Goal: Find specific page/section: Find specific page/section

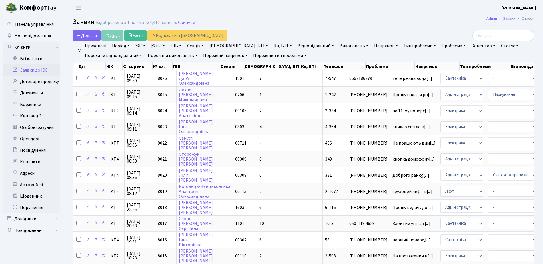
select select "25"
click at [28, 57] on link "Всі клієнти" at bounding box center [31, 58] width 57 height 11
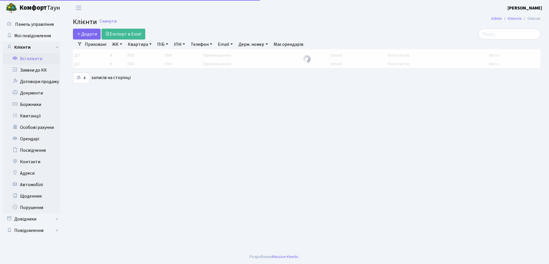
select select "25"
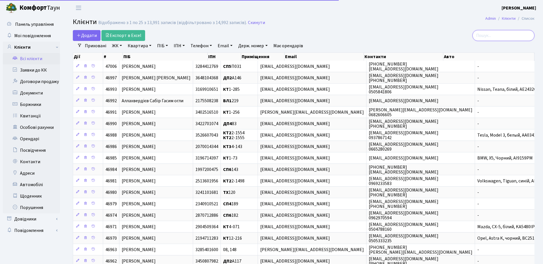
click at [505, 33] on input "search" at bounding box center [504, 35] width 62 height 11
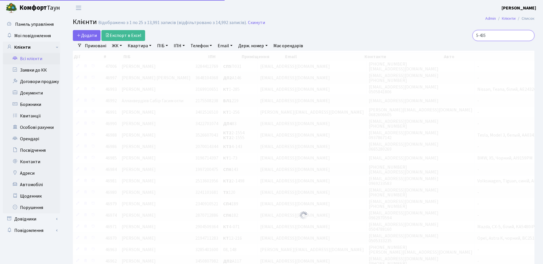
type input "5-435"
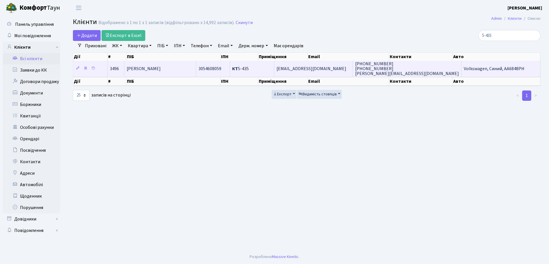
click at [196, 62] on td "[PERSON_NAME] [PERSON_NAME]" at bounding box center [160, 69] width 72 height 16
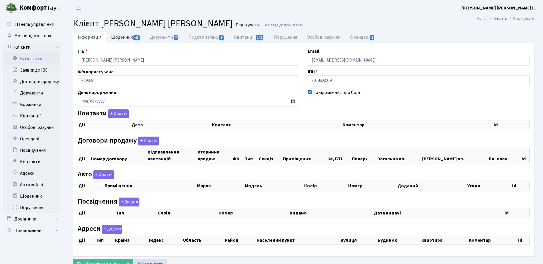
click at [122, 40] on link "Щоденник 41" at bounding box center [125, 37] width 39 height 12
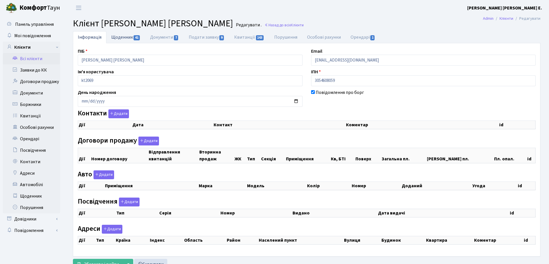
select select "25"
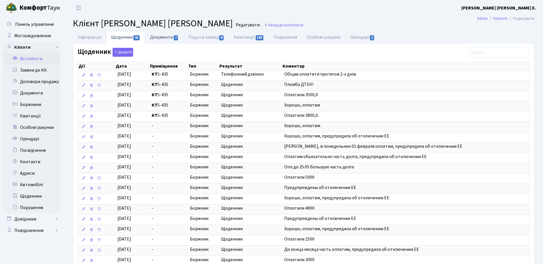
click at [155, 37] on link "Документи 7" at bounding box center [164, 37] width 38 height 12
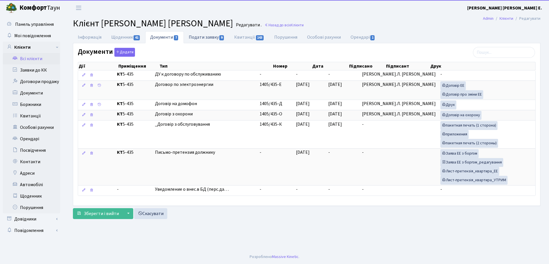
click at [207, 39] on link "Подати заявку 9" at bounding box center [206, 37] width 45 height 12
select select "25"
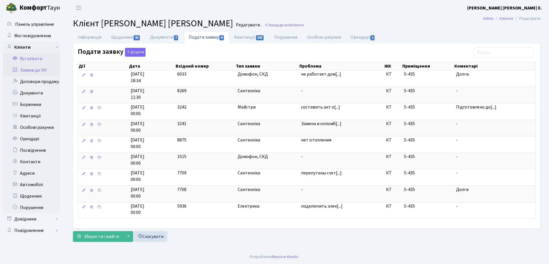
click at [47, 69] on link "Заявки до КК" at bounding box center [31, 69] width 57 height 11
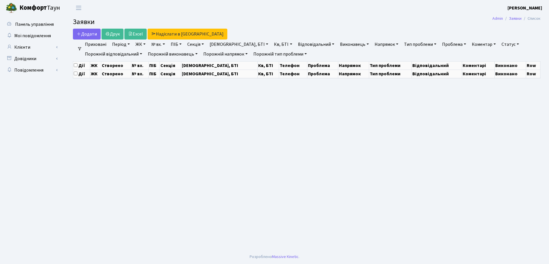
select select "25"
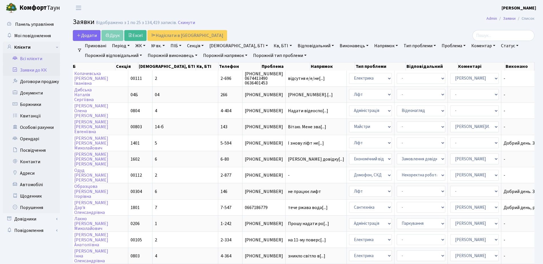
click at [37, 60] on link "Всі клієнти" at bounding box center [31, 58] width 57 height 11
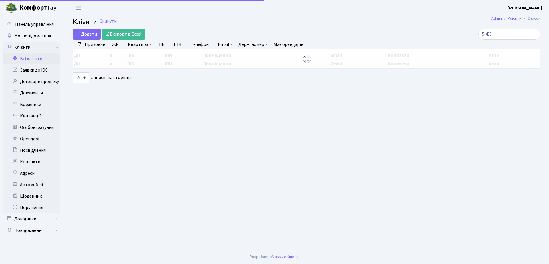
select select "25"
click at [508, 33] on input "5-435" at bounding box center [509, 34] width 62 height 11
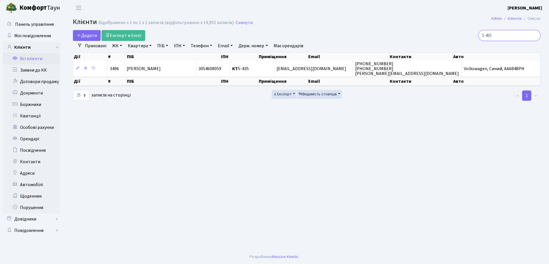
click at [508, 33] on input "5-435" at bounding box center [509, 35] width 62 height 11
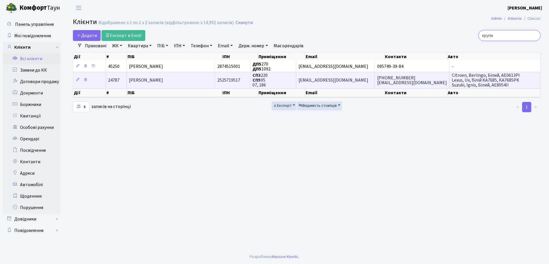
type input "крупи"
click at [250, 85] on td "2525719517" at bounding box center [232, 80] width 35 height 16
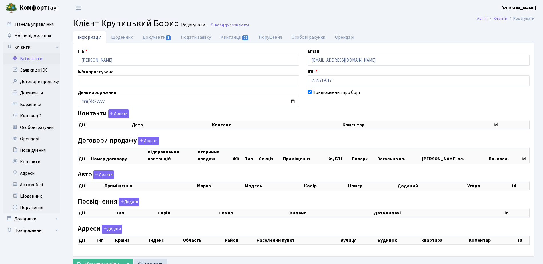
checkbox input "true"
select select "25"
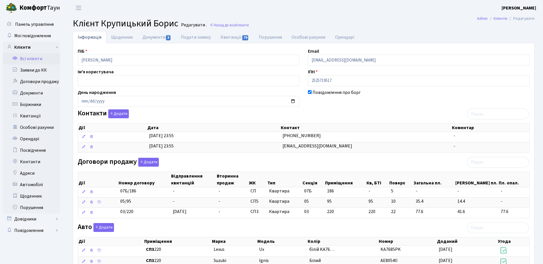
click at [136, 20] on span "Клієнт Крупицький Борис" at bounding box center [125, 23] width 105 height 13
click at [147, 36] on link "Документи 3" at bounding box center [157, 37] width 38 height 12
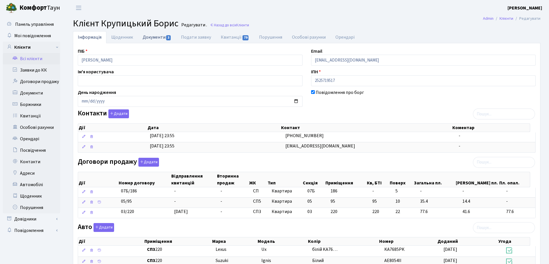
select select "25"
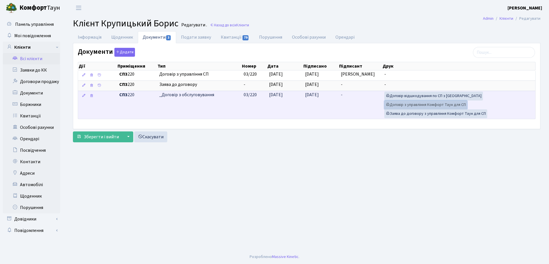
click at [440, 103] on link "Договір з управління Комфорт Таун для СП" at bounding box center [425, 104] width 83 height 9
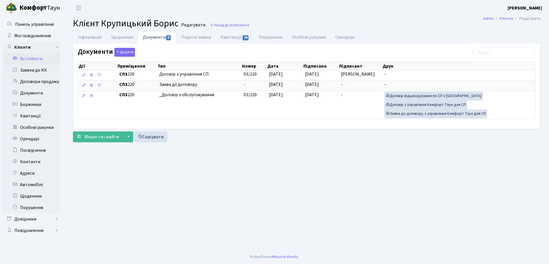
click at [286, 186] on main "Admin Клієнти Редагувати Клієнт Крупицький Борис Редагувати . Назад до всіх Клі…" at bounding box center [306, 133] width 484 height 234
click at [33, 74] on link "Заявки до КК" at bounding box center [31, 69] width 57 height 11
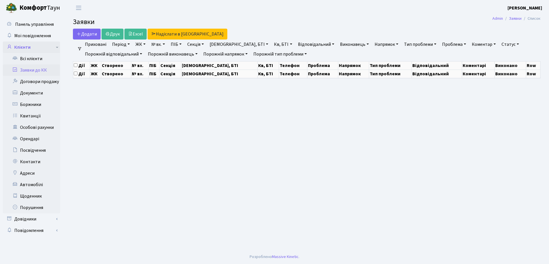
select select "25"
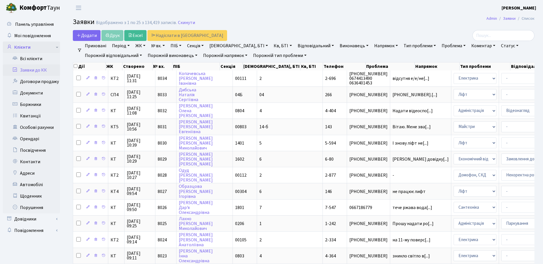
click at [43, 47] on link "Клієнти" at bounding box center [31, 46] width 57 height 11
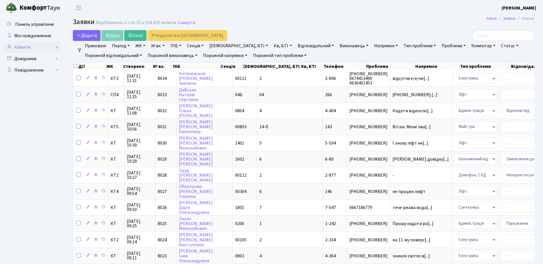
click at [42, 50] on link "Клієнти" at bounding box center [31, 46] width 57 height 11
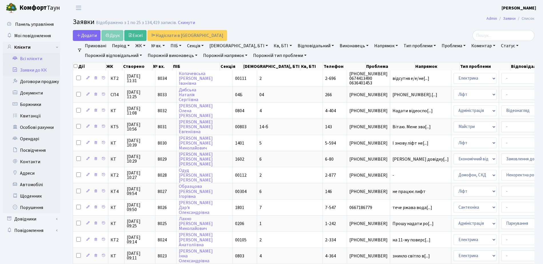
click at [44, 58] on link "Всі клієнти" at bounding box center [31, 58] width 57 height 11
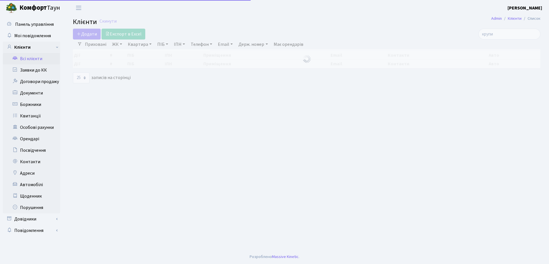
select select "25"
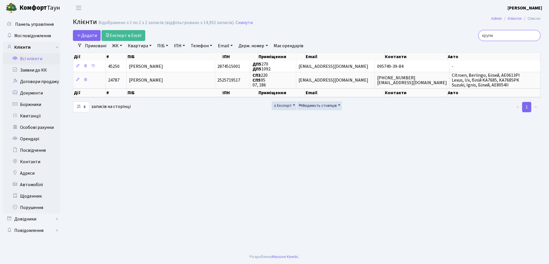
click at [509, 39] on input "крупи" at bounding box center [509, 35] width 62 height 11
click at [535, 36] on input "крупи" at bounding box center [509, 35] width 62 height 11
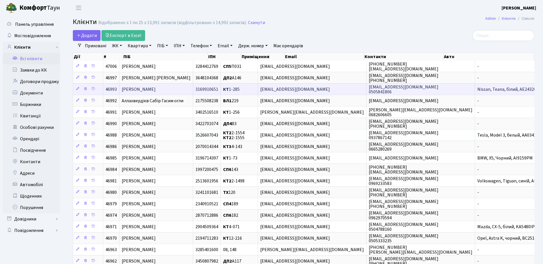
click at [240, 91] on span "КТ 1-285" at bounding box center [231, 89] width 17 height 6
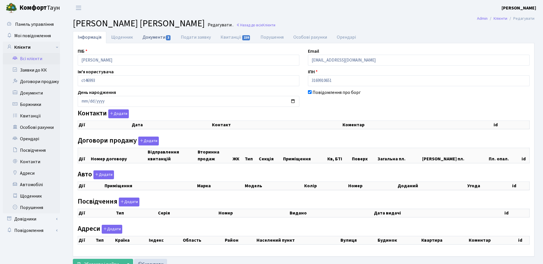
click at [151, 41] on link "Документи 3" at bounding box center [157, 37] width 38 height 12
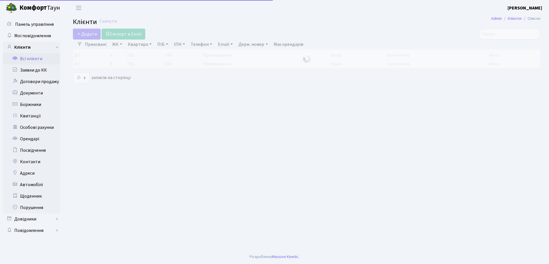
select select "25"
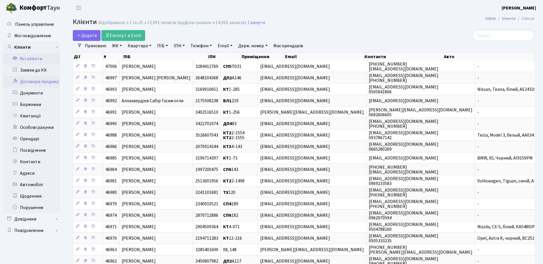
click at [40, 84] on link "Договори продажу" at bounding box center [31, 81] width 57 height 11
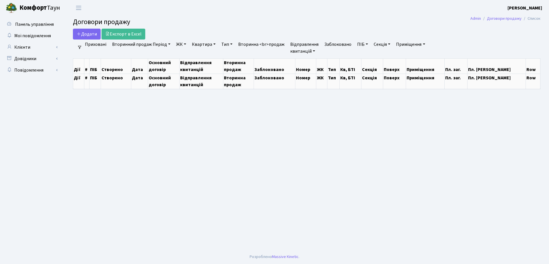
select select "25"
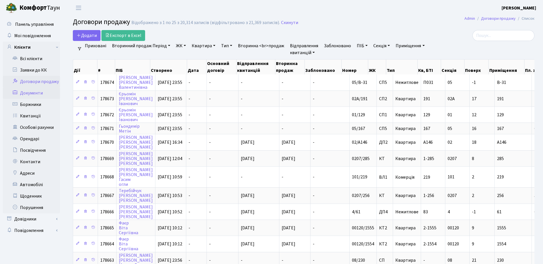
click at [37, 93] on link "Документи" at bounding box center [31, 92] width 57 height 11
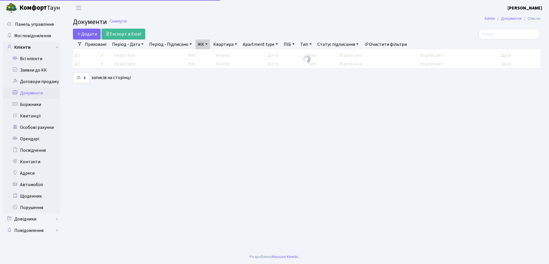
select select "25"
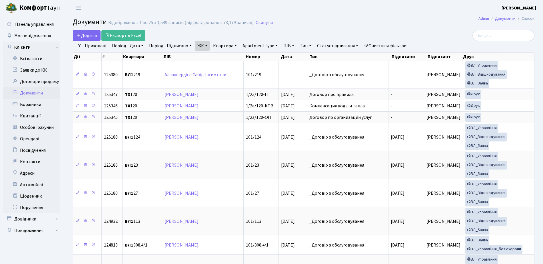
click at [204, 46] on link "ЖК" at bounding box center [202, 46] width 15 height 10
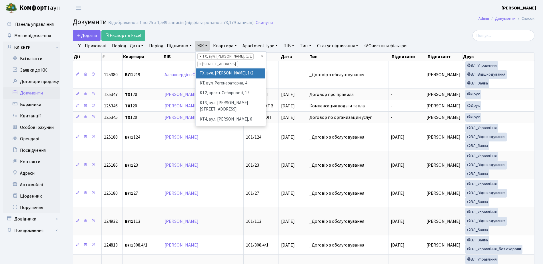
click at [200, 57] on span "×" at bounding box center [201, 56] width 2 height 6
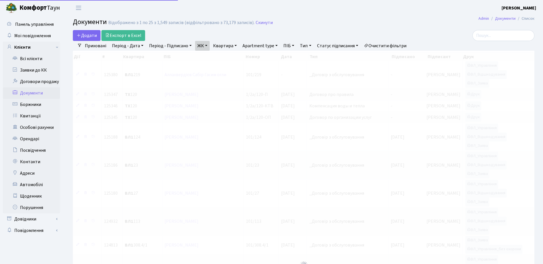
click at [203, 47] on link "ЖК" at bounding box center [202, 46] width 15 height 10
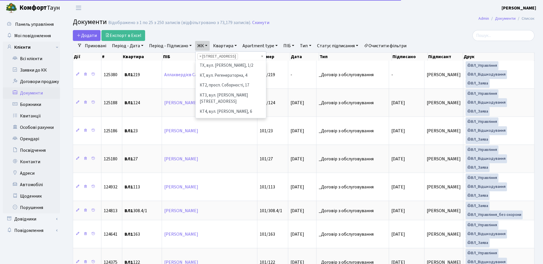
scroll to position [128, 0]
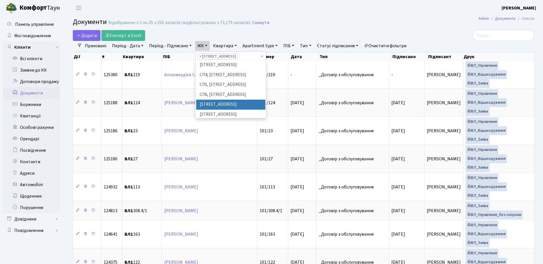
click at [200, 55] on span "×" at bounding box center [201, 56] width 2 height 6
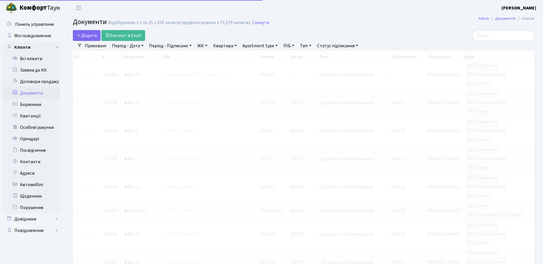
click at [203, 46] on link "ЖК" at bounding box center [202, 46] width 15 height 10
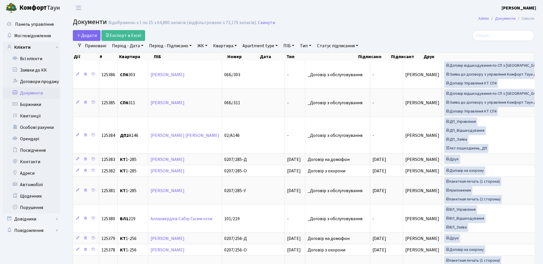
click at [304, 48] on link "Тип" at bounding box center [306, 46] width 16 height 10
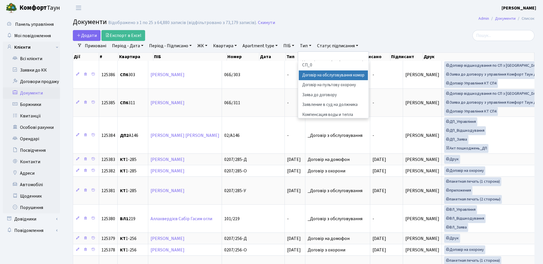
click at [355, 80] on li "Договір на обслуговування комор" at bounding box center [333, 75] width 69 height 10
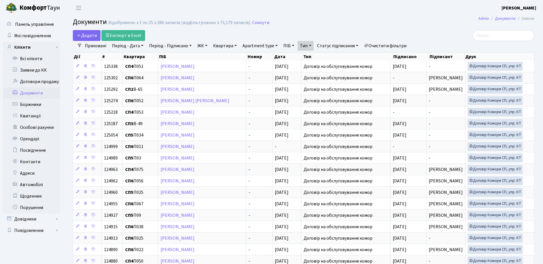
click at [306, 40] on div "Додати Експорт в Excel" at bounding box center [225, 35] width 305 height 11
click at [309, 47] on link "Тип" at bounding box center [306, 46] width 16 height 10
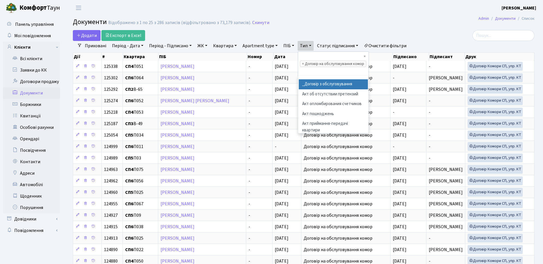
click at [331, 85] on li "_Договір з обслуговування" at bounding box center [333, 84] width 69 height 10
select select "289"
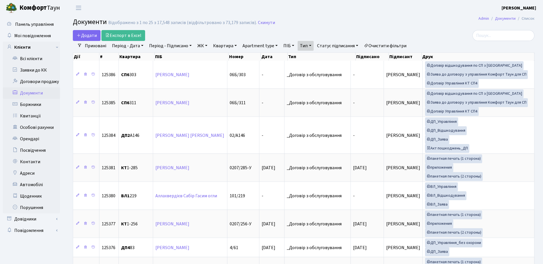
click at [304, 44] on link "Тип" at bounding box center [306, 46] width 16 height 10
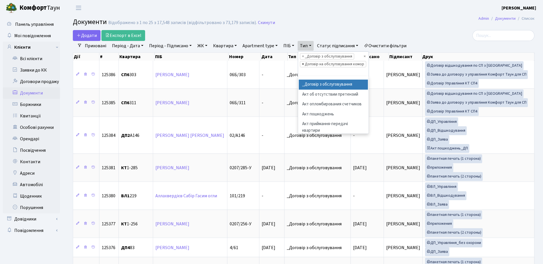
click at [302, 65] on span "×" at bounding box center [303, 64] width 2 height 6
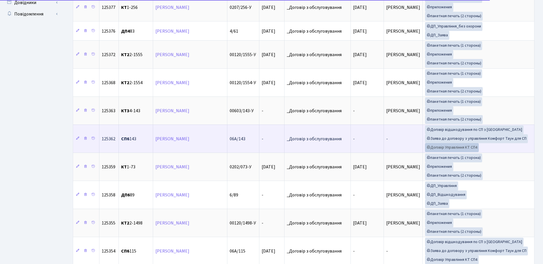
scroll to position [214, 0]
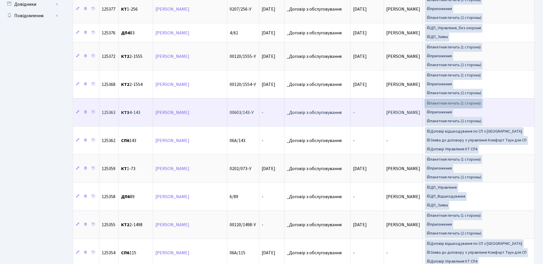
click at [442, 104] on link "пакетная печать (1 сторона)" at bounding box center [453, 103] width 57 height 9
click at [446, 112] on link "приложения" at bounding box center [439, 112] width 28 height 9
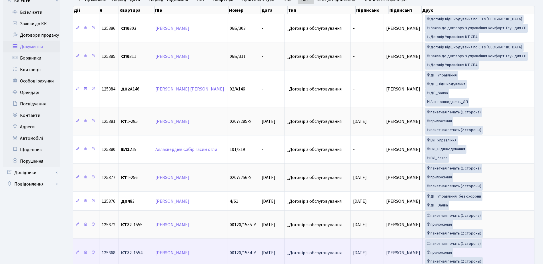
scroll to position [0, 0]
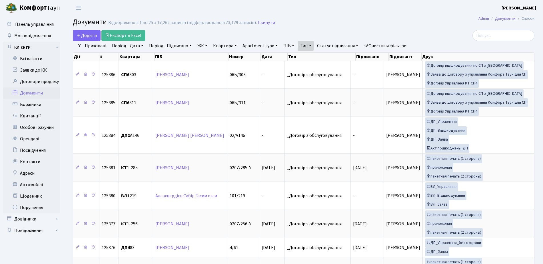
click at [368, 47] on link "Очистити фільтри" at bounding box center [385, 46] width 47 height 10
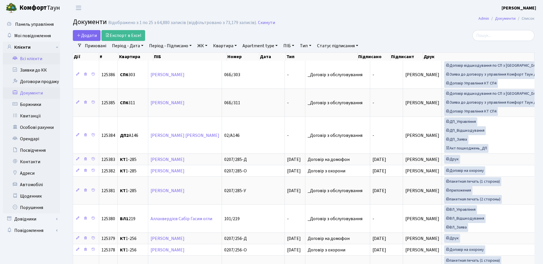
click at [29, 61] on link "Всі клієнти" at bounding box center [31, 58] width 57 height 11
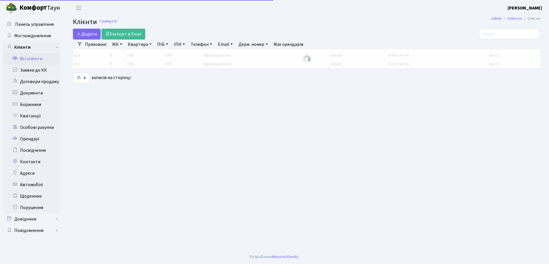
select select "25"
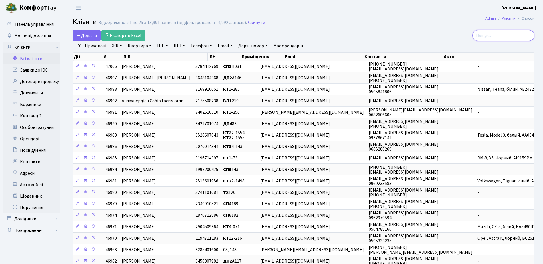
click at [510, 36] on input "search" at bounding box center [504, 35] width 62 height 11
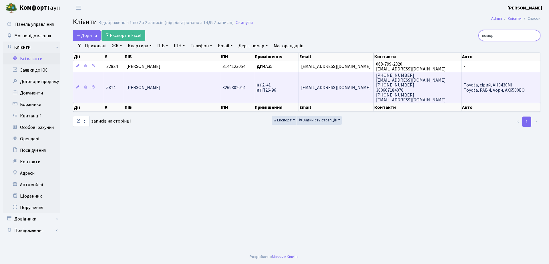
type input "комор"
click at [160, 85] on span "[PERSON_NAME]" at bounding box center [143, 87] width 34 height 6
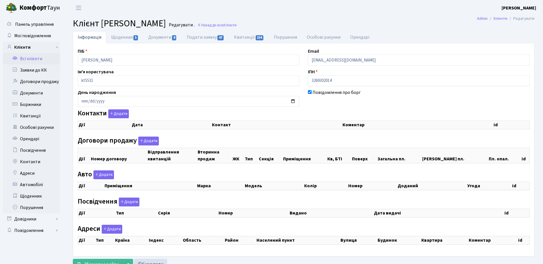
checkbox input "true"
click at [129, 31] on main "Admin Клієнти Редагувати Клієнт [PERSON_NAME] . Назад до всіх Клієнти Інформаці…" at bounding box center [303, 144] width 479 height 256
select select "25"
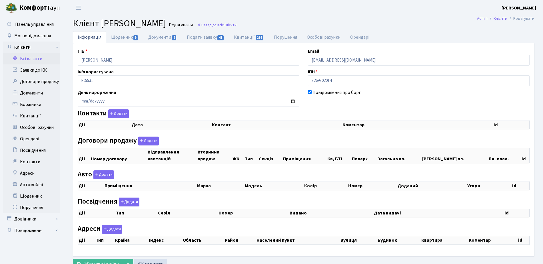
select select "25"
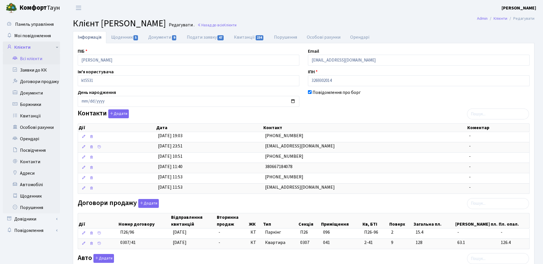
click at [32, 49] on link "Клієнти" at bounding box center [31, 46] width 57 height 11
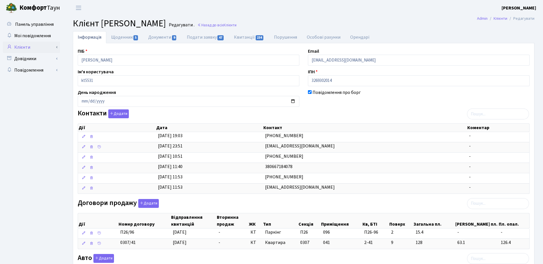
click at [45, 48] on link "Клієнти" at bounding box center [31, 46] width 57 height 11
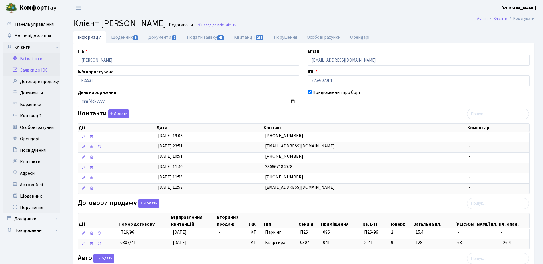
click at [39, 70] on link "Заявки до КК" at bounding box center [31, 69] width 57 height 11
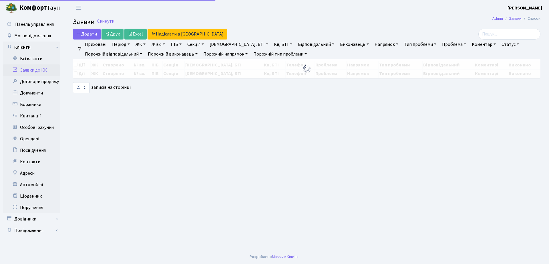
select select "25"
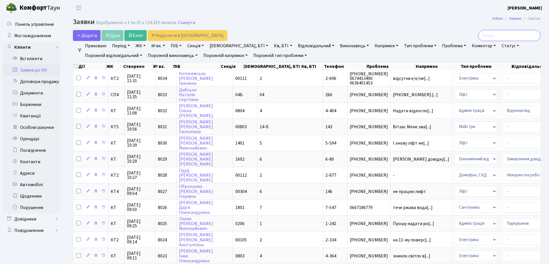
click at [493, 31] on input "search" at bounding box center [509, 35] width 62 height 11
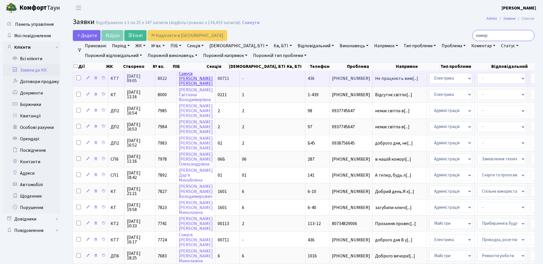
type input "комор"
click at [190, 78] on link "[PERSON_NAME]" at bounding box center [196, 78] width 34 height 16
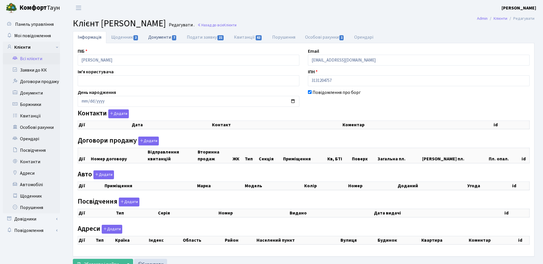
checkbox input "true"
select select "25"
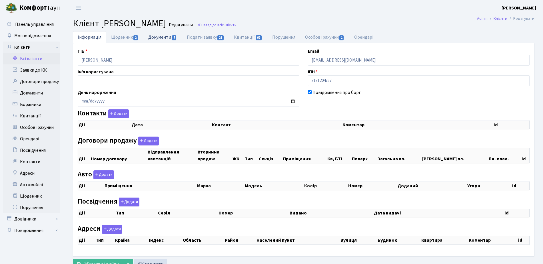
select select "25"
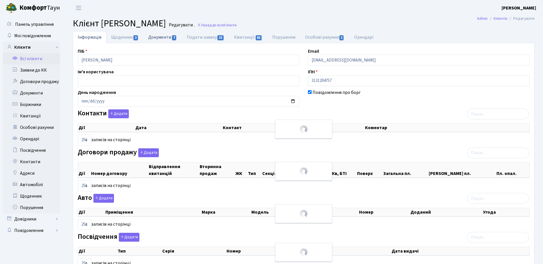
click at [178, 36] on link "Документи 7" at bounding box center [162, 37] width 38 height 12
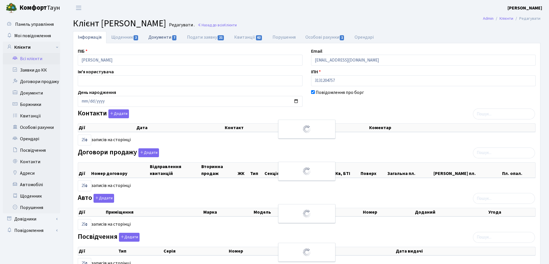
select select "25"
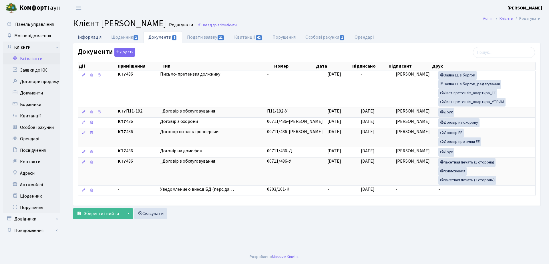
click at [102, 36] on link "Інформація" at bounding box center [89, 37] width 33 height 12
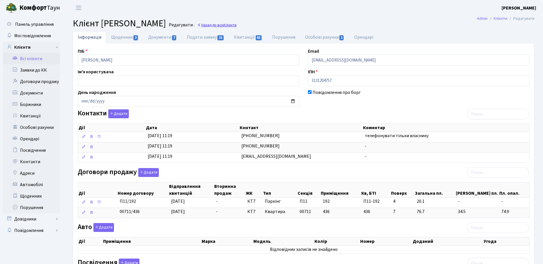
click at [237, 25] on link "Назад до всіх Клієнти" at bounding box center [217, 24] width 39 height 5
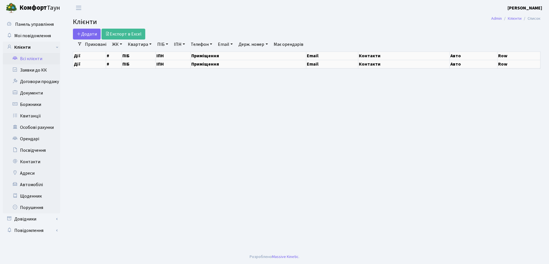
select select "25"
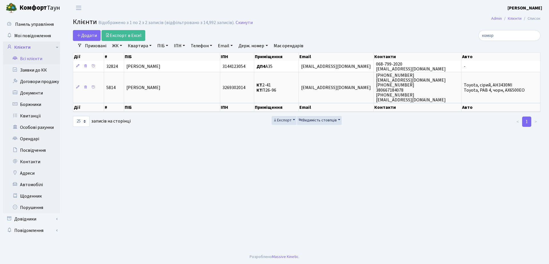
click at [27, 49] on link "Клієнти" at bounding box center [31, 46] width 57 height 11
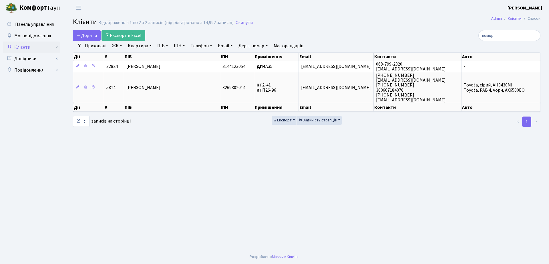
click at [27, 49] on link "Клієнти" at bounding box center [31, 46] width 57 height 11
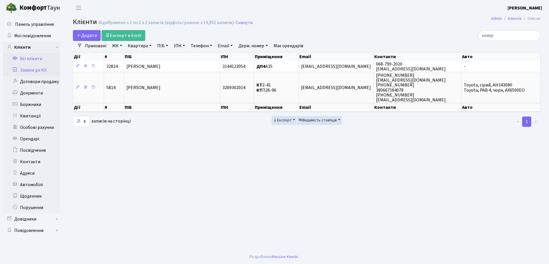
click at [35, 71] on link "Заявки до КК" at bounding box center [31, 69] width 57 height 11
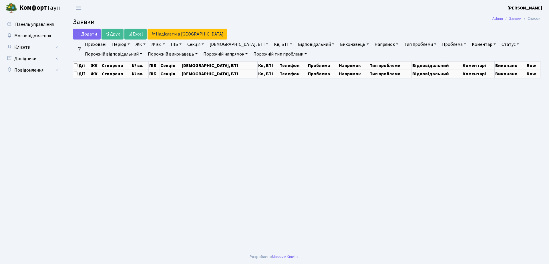
select select "25"
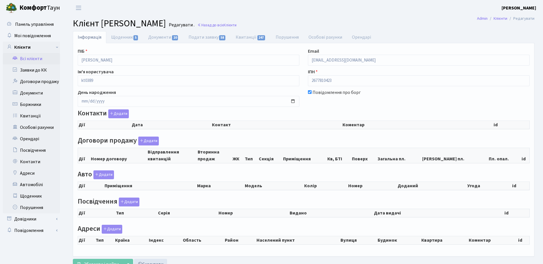
checkbox input "true"
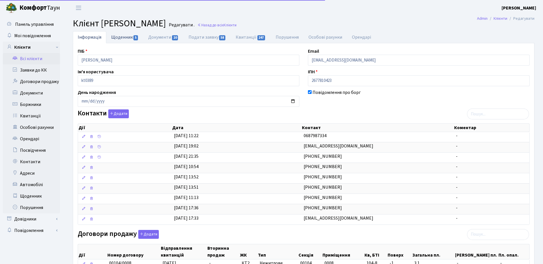
click at [121, 37] on link "Щоденник 5" at bounding box center [124, 37] width 37 height 12
select select "25"
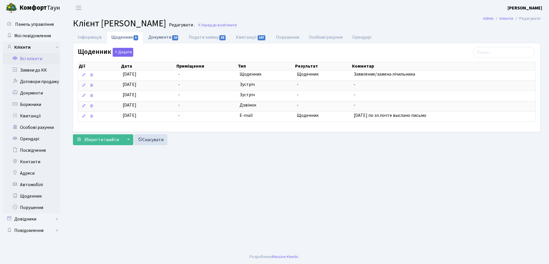
click at [165, 34] on link "Документи 10" at bounding box center [163, 37] width 40 height 12
select select "25"
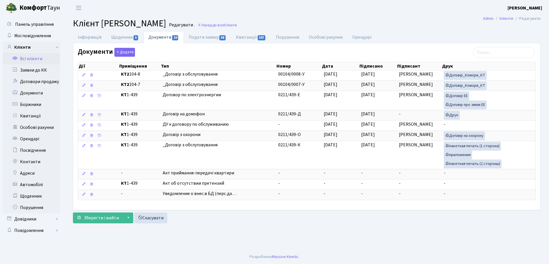
click at [89, 30] on span "Клієнт [PERSON_NAME]" at bounding box center [119, 23] width 93 height 13
click at [93, 43] on li "Інформація" at bounding box center [89, 37] width 33 height 12
click at [88, 40] on link "Інформація" at bounding box center [89, 37] width 33 height 12
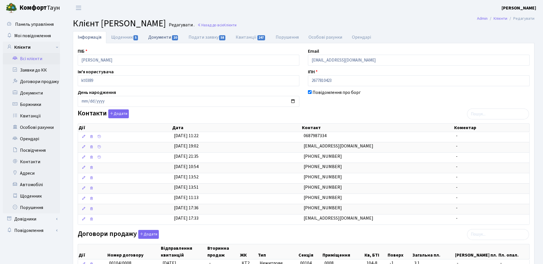
click at [161, 34] on link "Документи 10" at bounding box center [163, 37] width 40 height 12
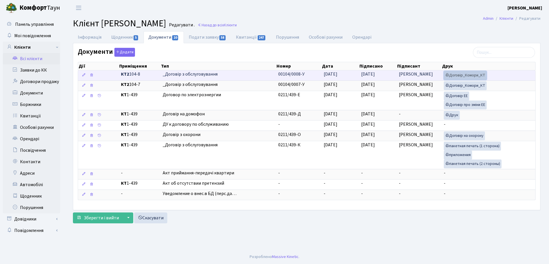
click at [466, 73] on link "Договір_Комори_КТ" at bounding box center [465, 75] width 43 height 9
